Goal: Task Accomplishment & Management: Use online tool/utility

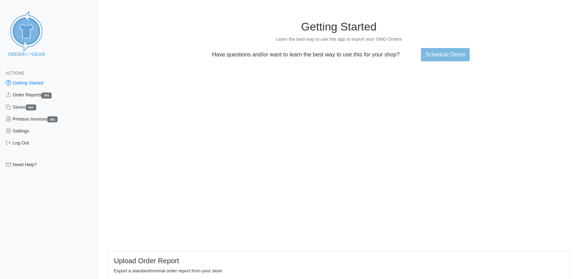
click at [501, 48] on div "Getting Started Learn the best way to use this app to export your OMG Orders Ha…" at bounding box center [339, 40] width 462 height 41
click at [18, 95] on link "Order Reports 381" at bounding box center [48, 95] width 97 height 12
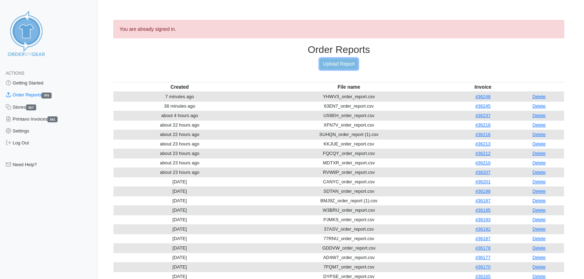
click at [335, 65] on link "Upload Report" at bounding box center [339, 64] width 38 height 11
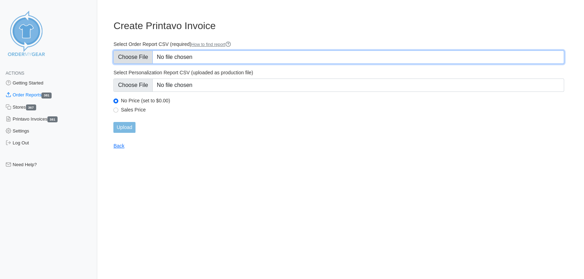
click at [134, 56] on input "Select Order Report CSV (required) How to find report" at bounding box center [338, 57] width 450 height 13
type input "C:\fakepath\FWP5W_order_report.csv"
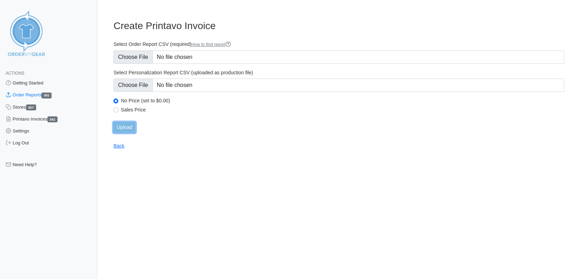
click at [127, 127] on input "Upload" at bounding box center [124, 127] width 22 height 11
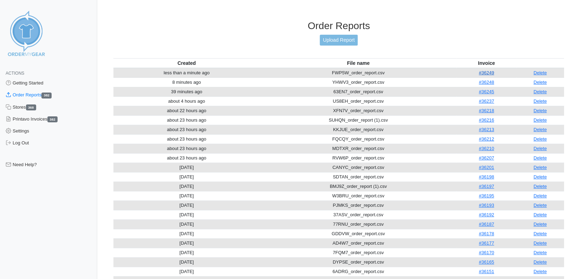
click at [487, 70] on link "#36249" at bounding box center [485, 72] width 15 height 5
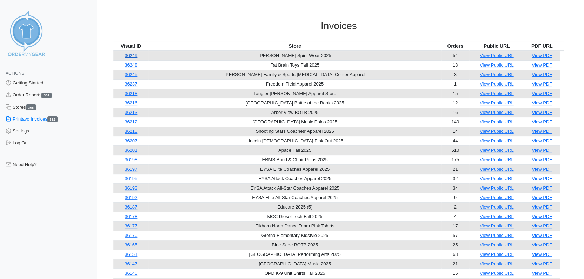
click at [133, 56] on link "36249" at bounding box center [131, 55] width 13 height 5
